Goal: Transaction & Acquisition: Purchase product/service

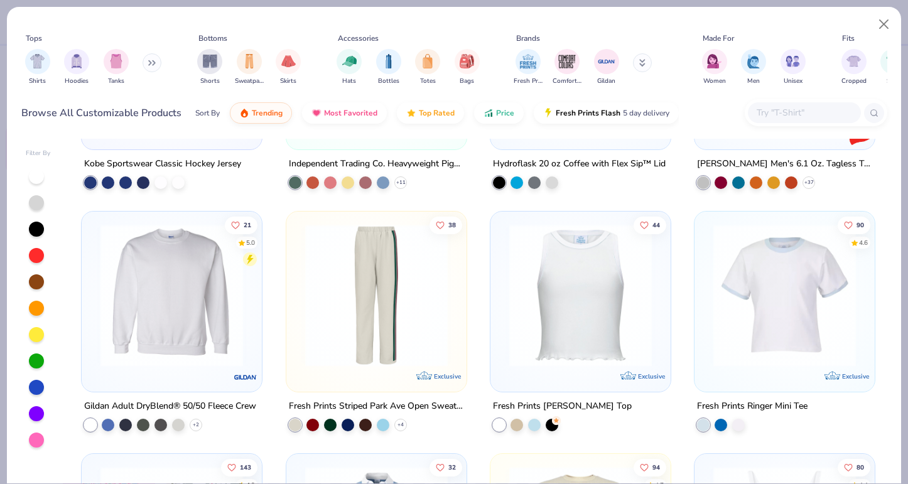
scroll to position [9395, 0]
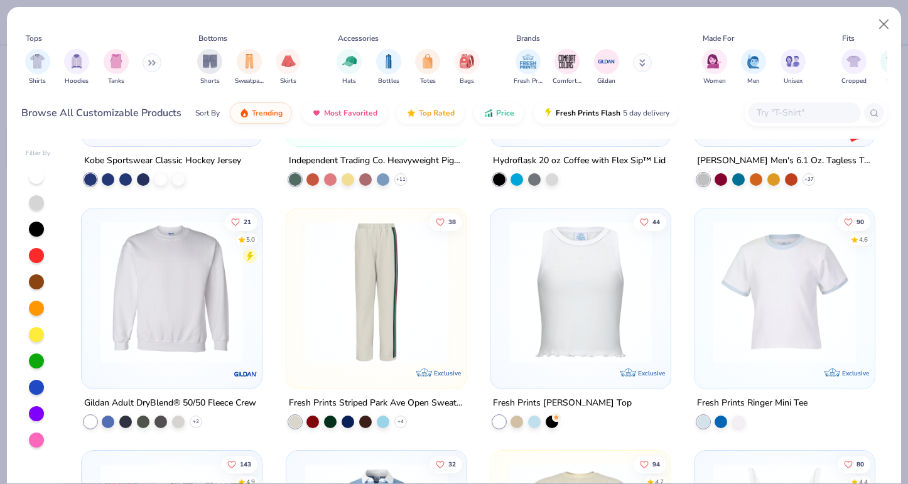
click at [176, 296] on img at bounding box center [171, 292] width 155 height 143
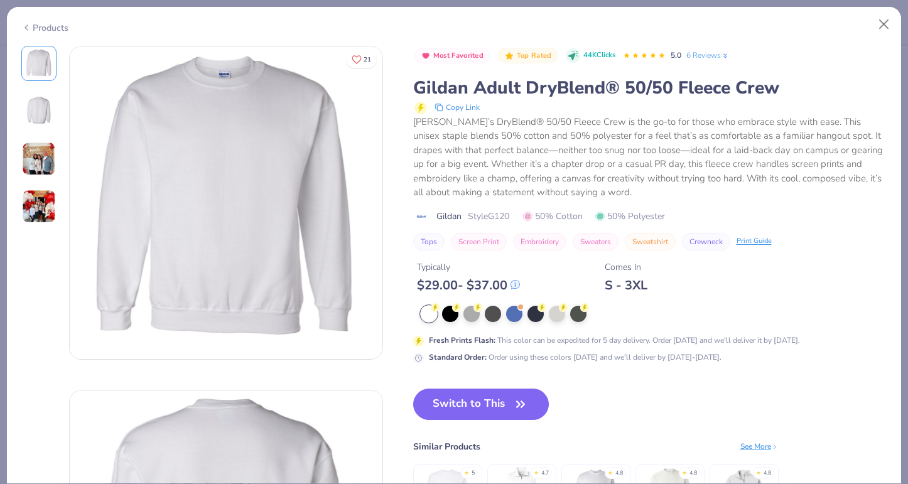
drag, startPoint x: 489, startPoint y: 218, endPoint x: 510, endPoint y: 218, distance: 21.3
click at [509, 218] on span "Style G120" at bounding box center [488, 216] width 41 height 13
drag, startPoint x: 491, startPoint y: 214, endPoint x: 515, endPoint y: 213, distance: 24.5
click at [515, 213] on div "Gildan Style G120 50% Cotton 50% Polyester" at bounding box center [650, 216] width 474 height 13
copy span "G120"
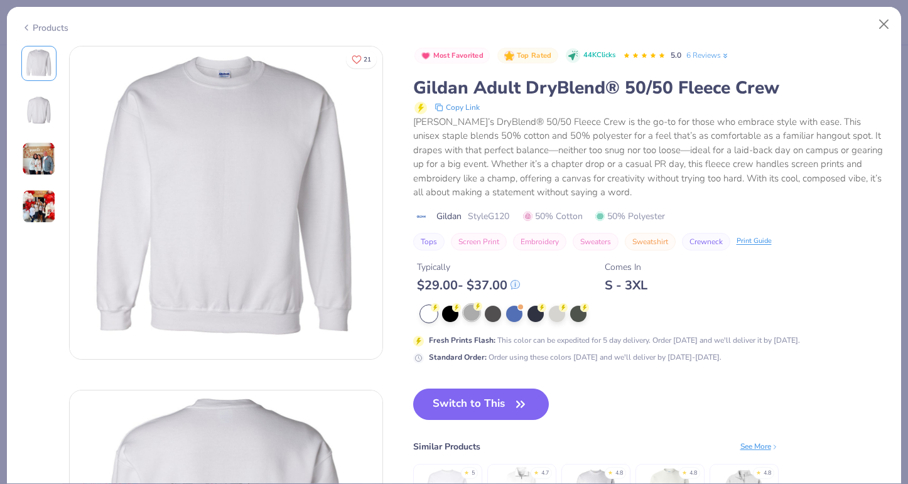
click at [474, 311] on div at bounding box center [471, 313] width 16 height 16
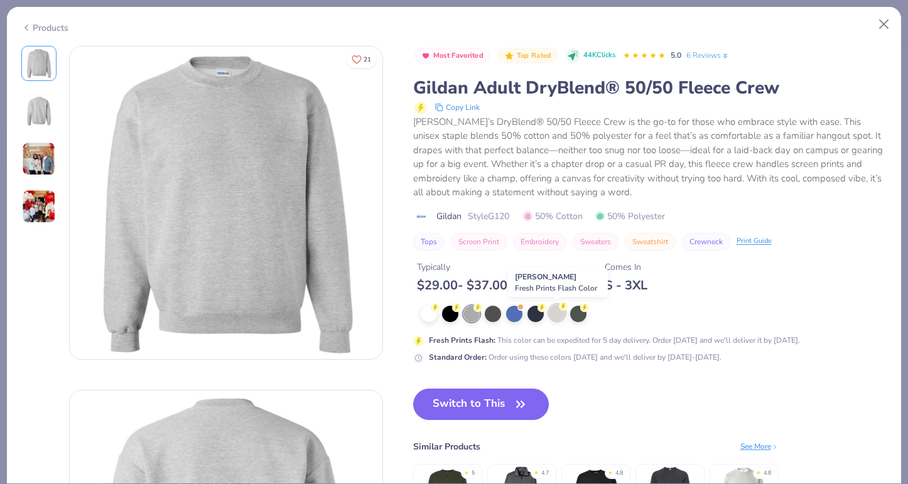
click at [558, 315] on div at bounding box center [557, 313] width 16 height 16
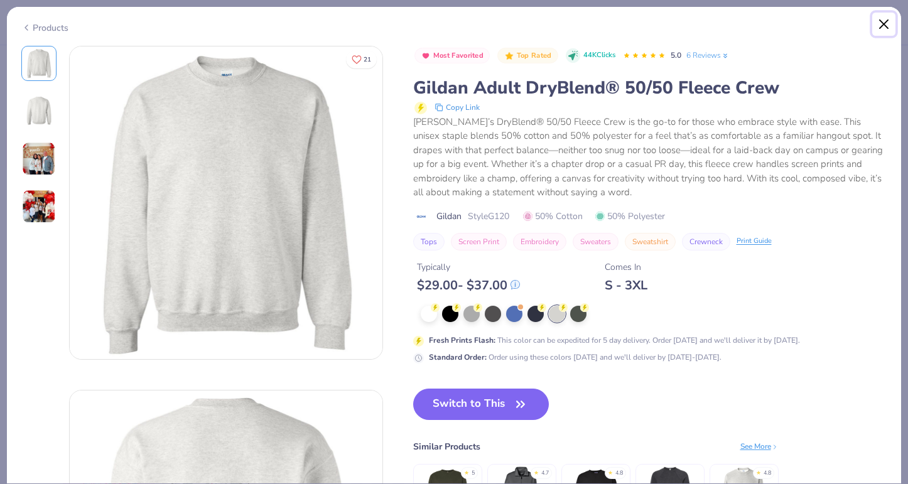
click at [881, 26] on button "Close" at bounding box center [884, 25] width 24 height 24
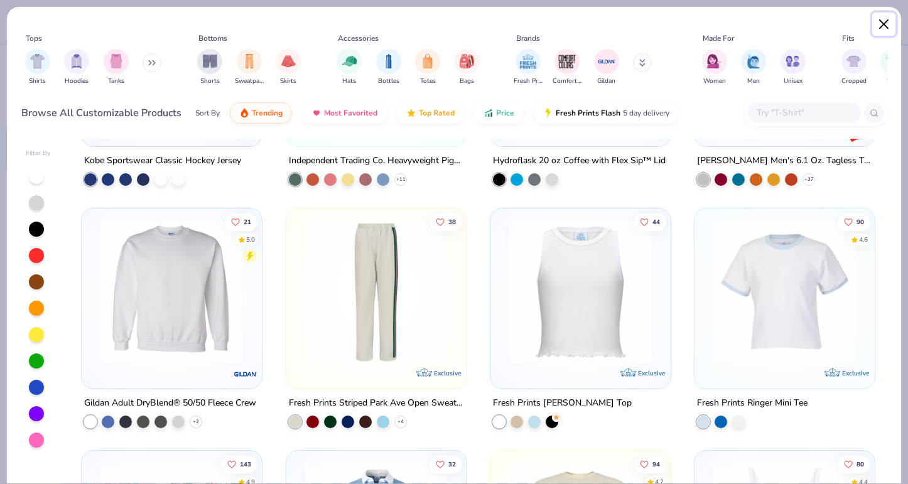
click at [888, 26] on button "Close" at bounding box center [884, 25] width 24 height 24
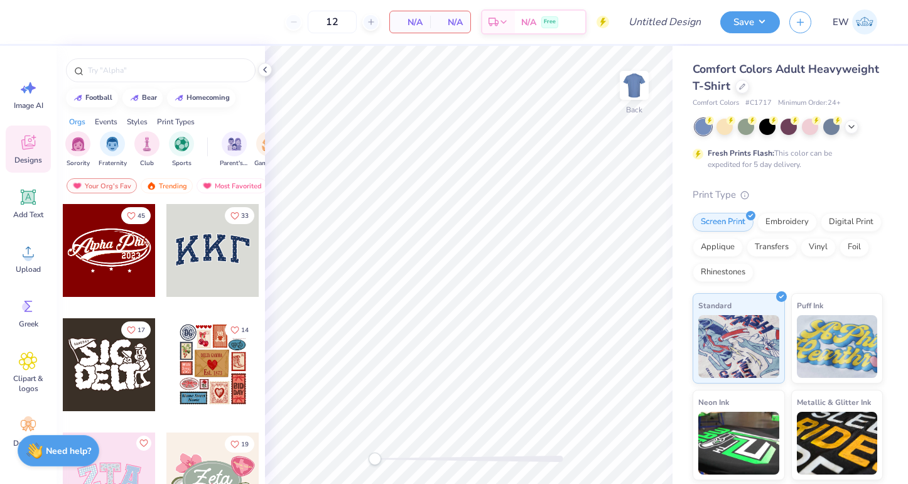
click at [865, 26] on img at bounding box center [864, 21] width 25 height 25
click at [741, 81] on div at bounding box center [742, 85] width 14 height 14
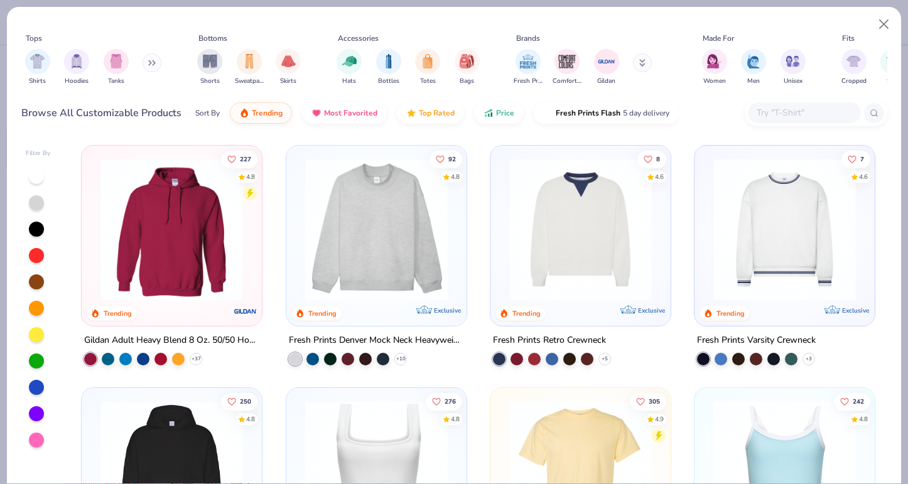
click at [160, 60] on button at bounding box center [152, 62] width 19 height 19
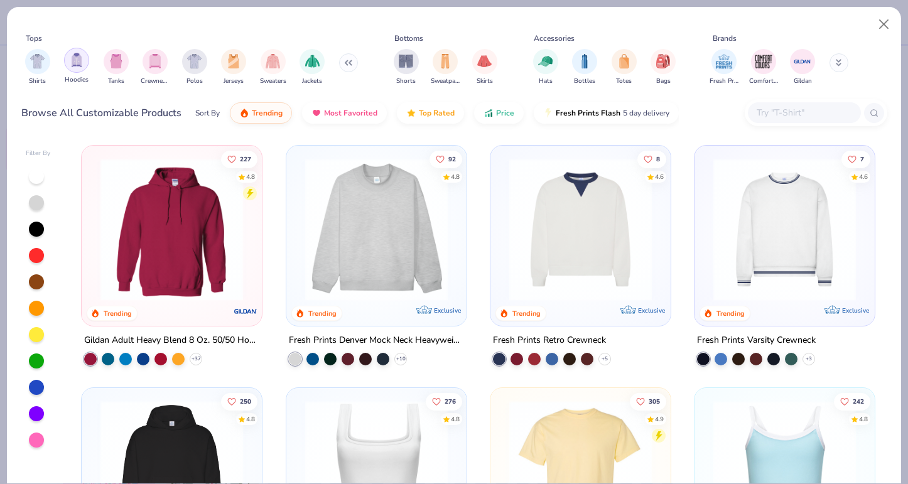
click at [81, 58] on img "filter for Hoodies" at bounding box center [77, 60] width 14 height 14
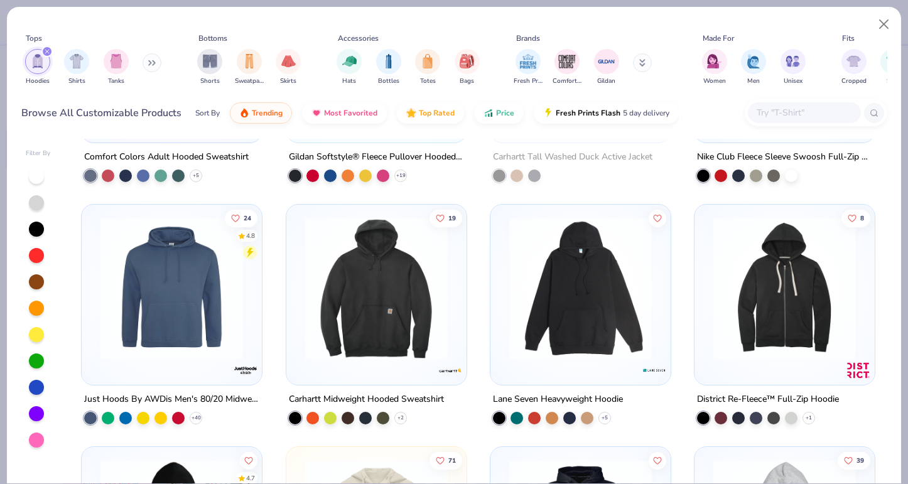
scroll to position [908, 0]
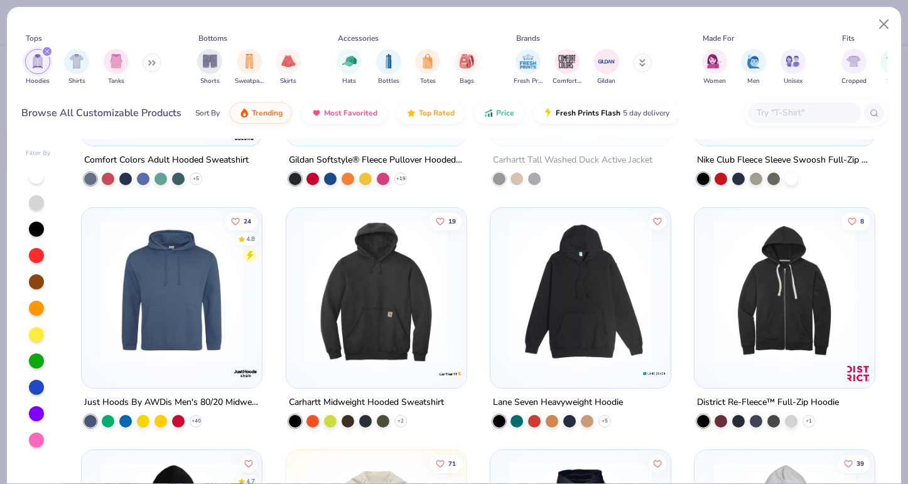
click at [378, 331] on img at bounding box center [376, 291] width 155 height 143
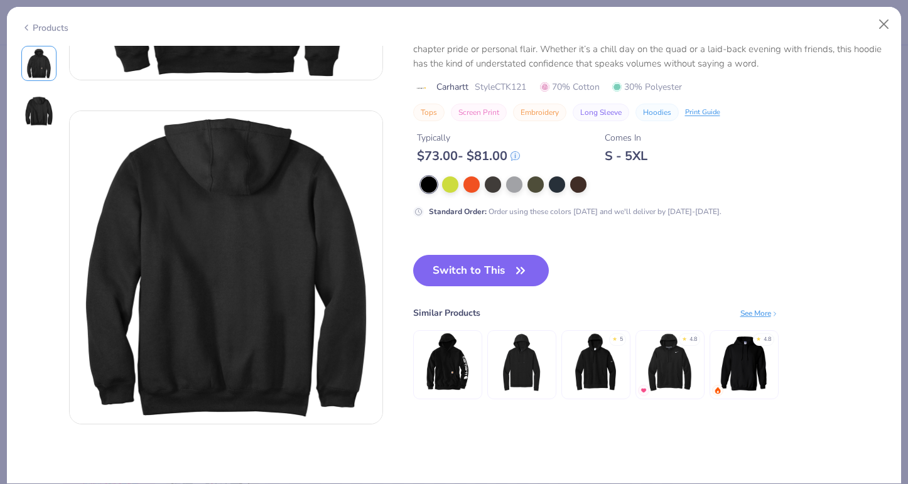
scroll to position [52, 0]
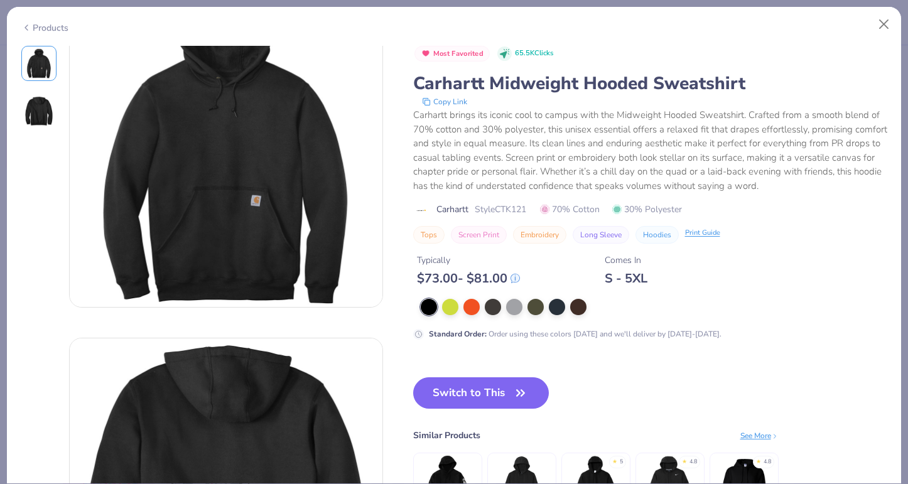
click at [702, 238] on div "Print Guide" at bounding box center [702, 233] width 35 height 11
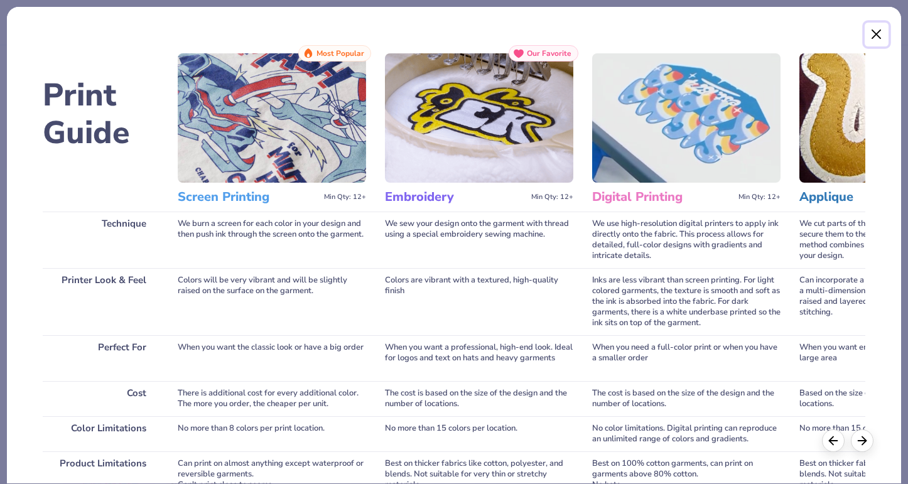
click at [873, 33] on button "Close" at bounding box center [877, 35] width 24 height 24
